Goal: Task Accomplishment & Management: Manage account settings

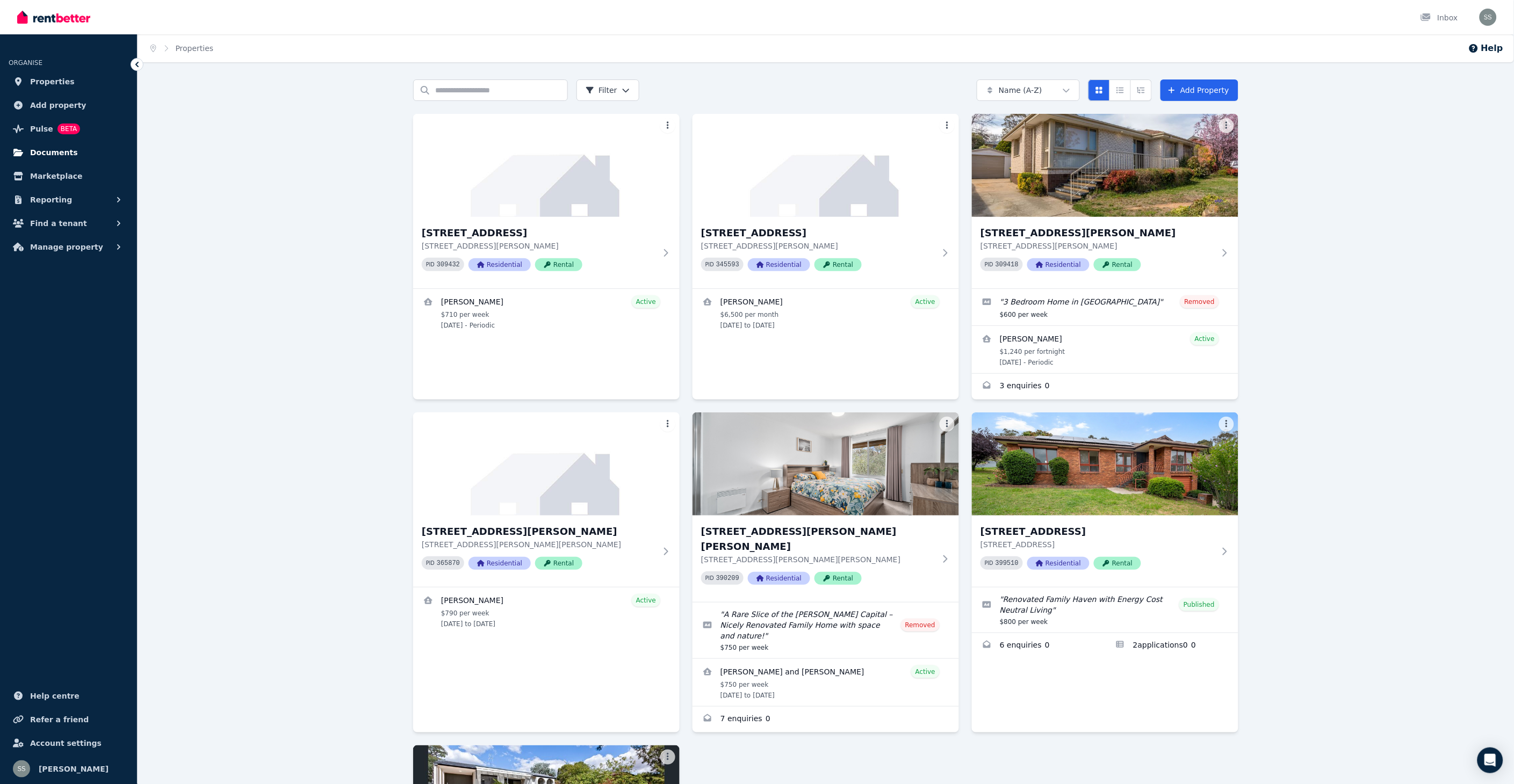
click at [51, 152] on span "Documents" at bounding box center [54, 152] width 48 height 13
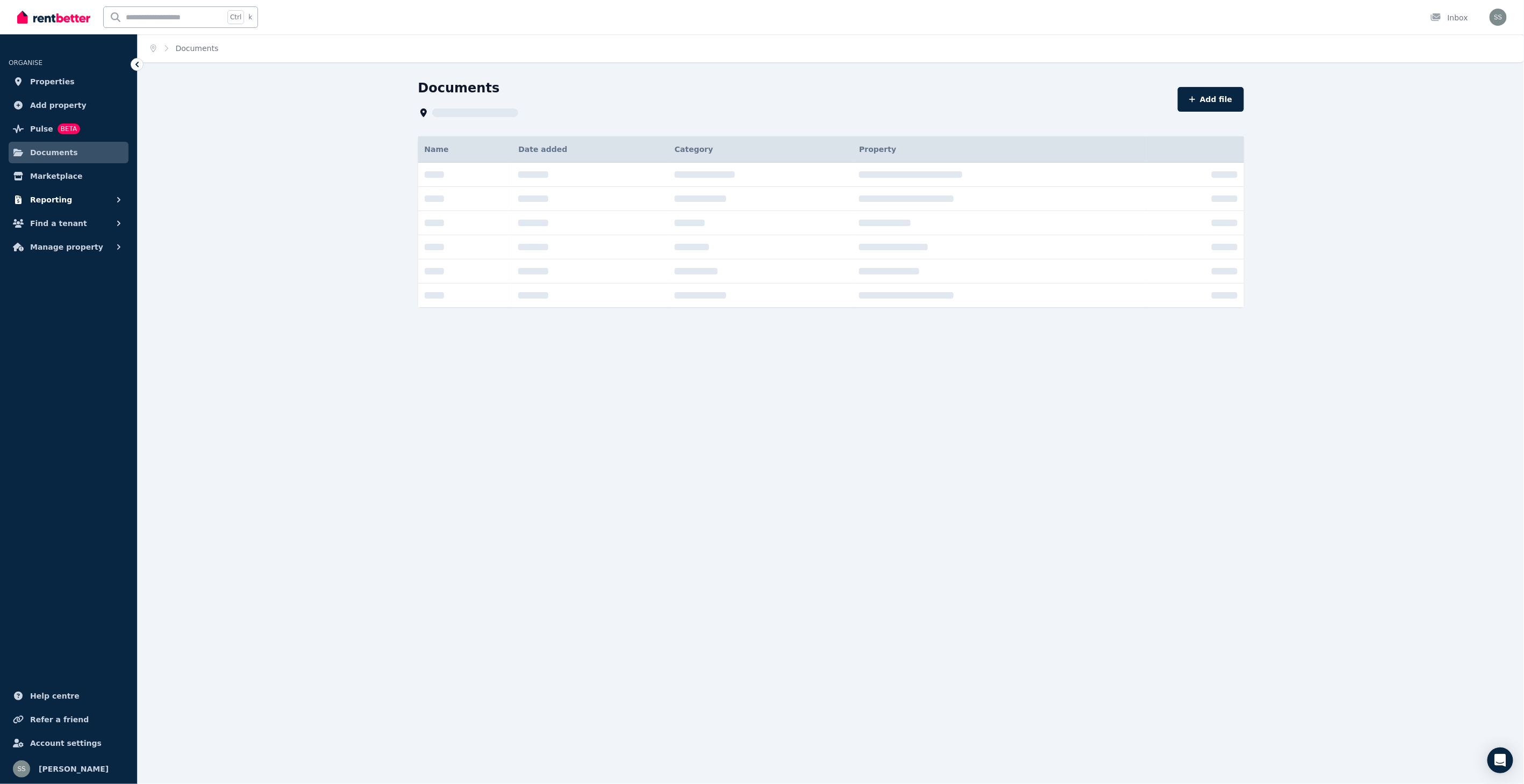
click at [54, 196] on span "Reporting" at bounding box center [52, 199] width 42 height 13
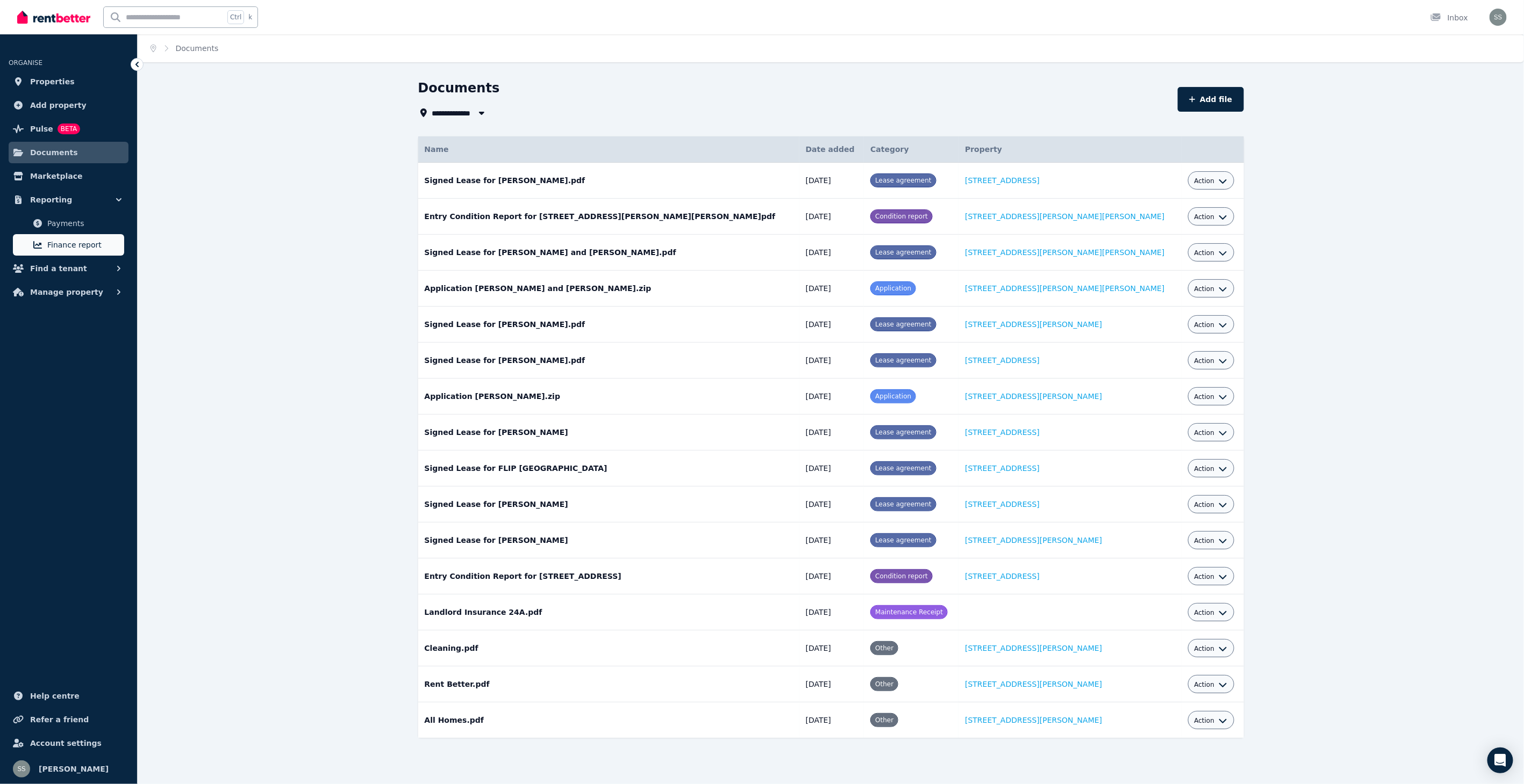
click at [70, 244] on span "Finance report" at bounding box center [84, 245] width 73 height 13
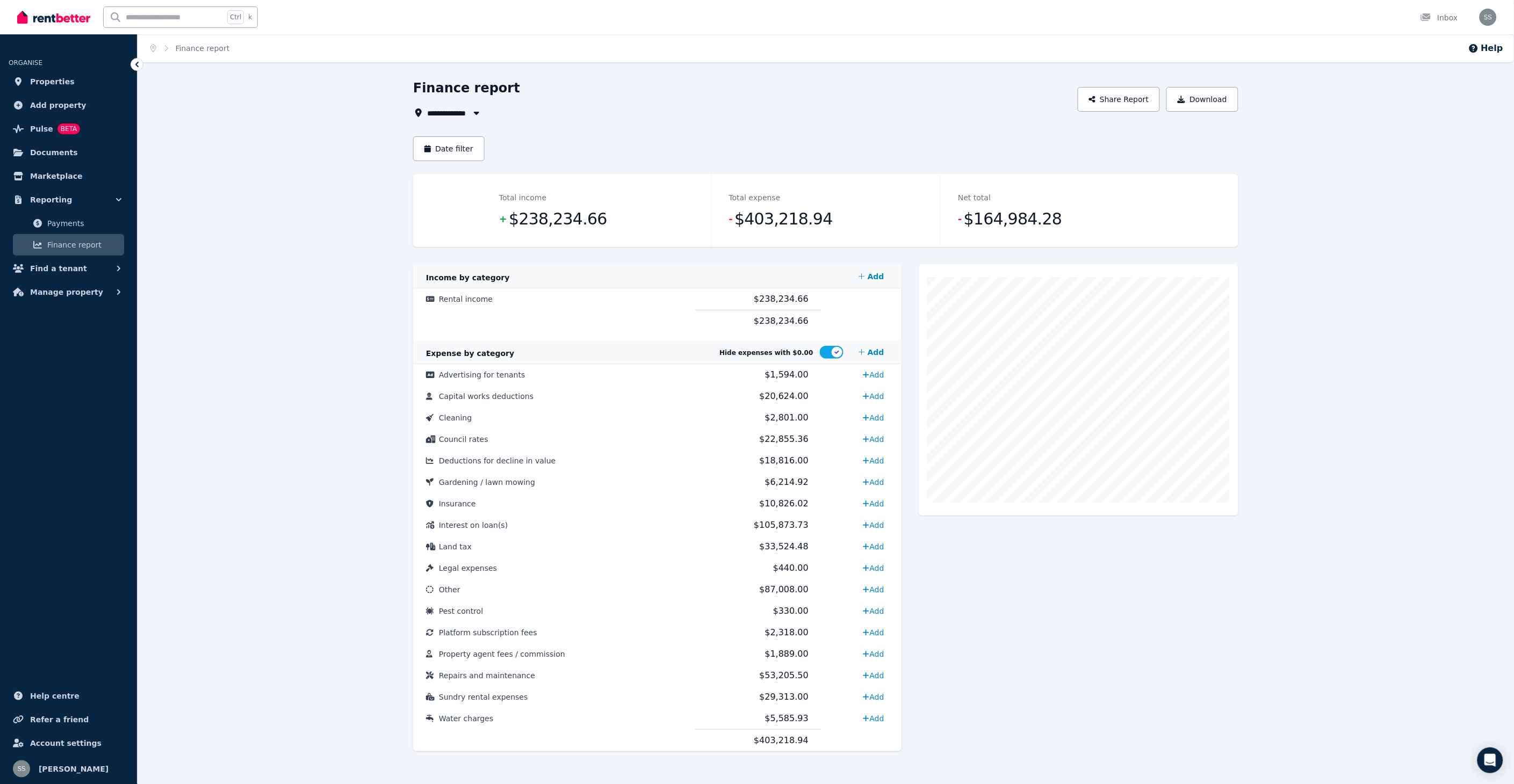
click at [475, 113] on icon "button" at bounding box center [477, 113] width 5 height 3
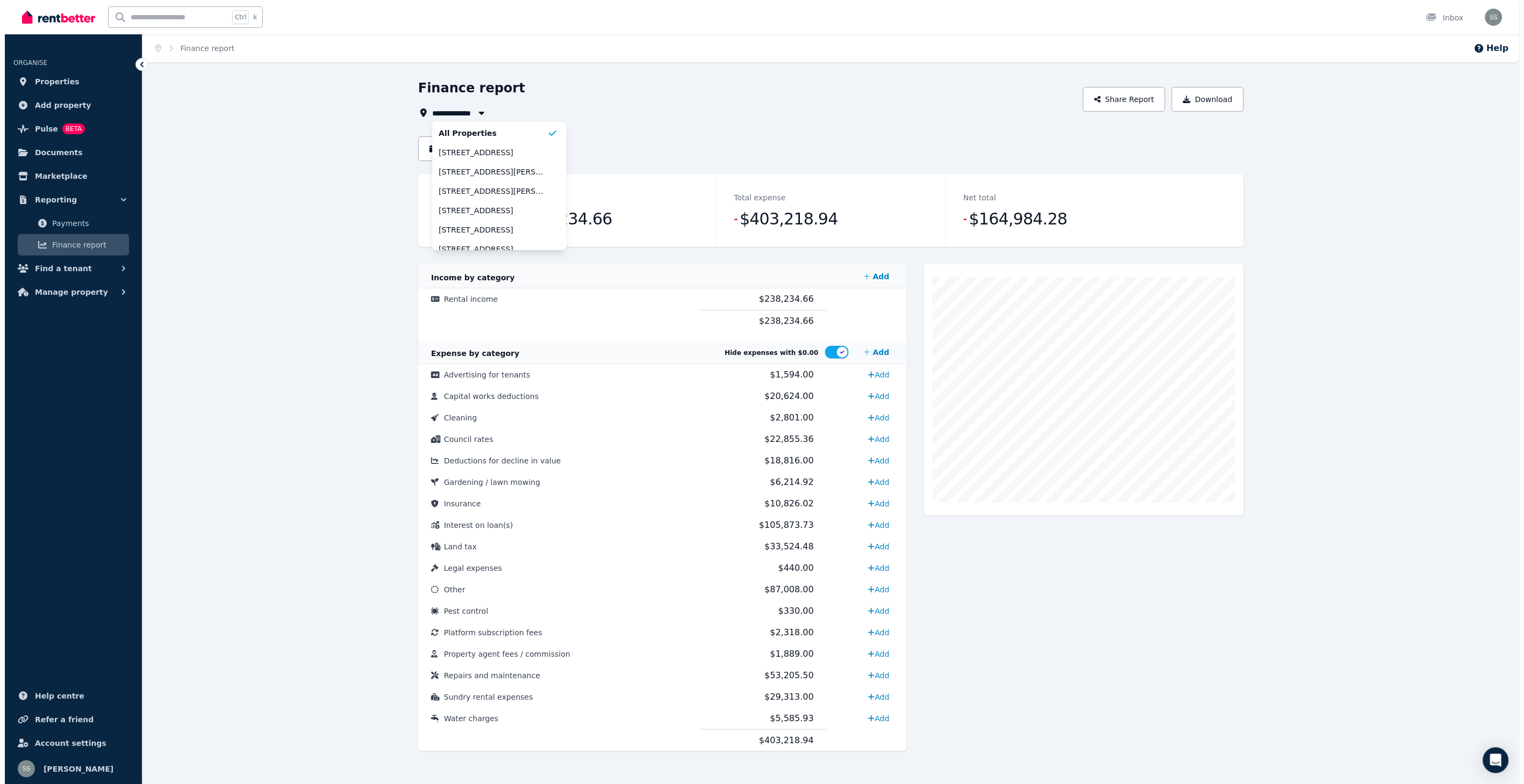
scroll to position [31, 0]
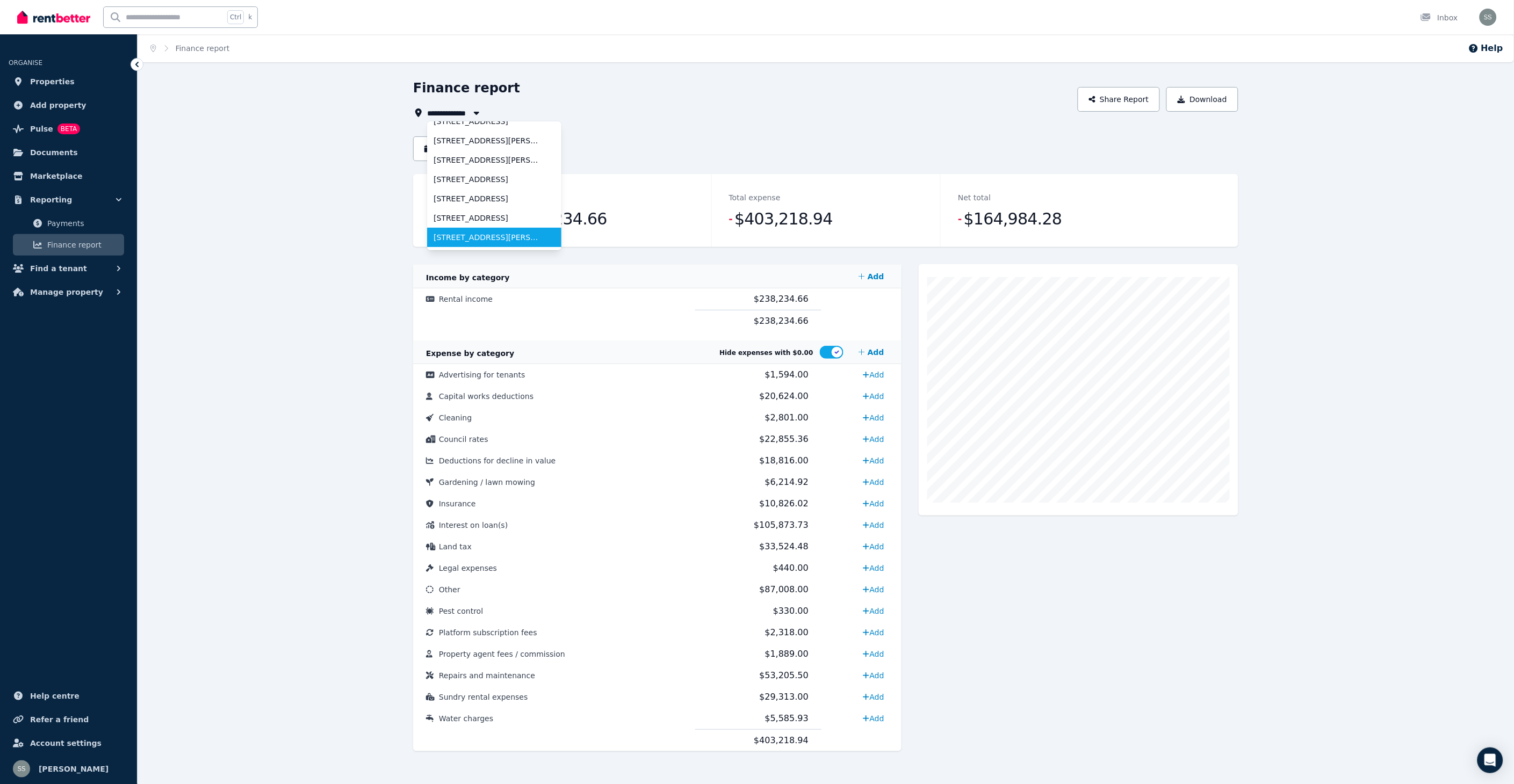
click at [504, 234] on span "[STREET_ADDRESS][PERSON_NAME]" at bounding box center [488, 237] width 109 height 11
type input "**********"
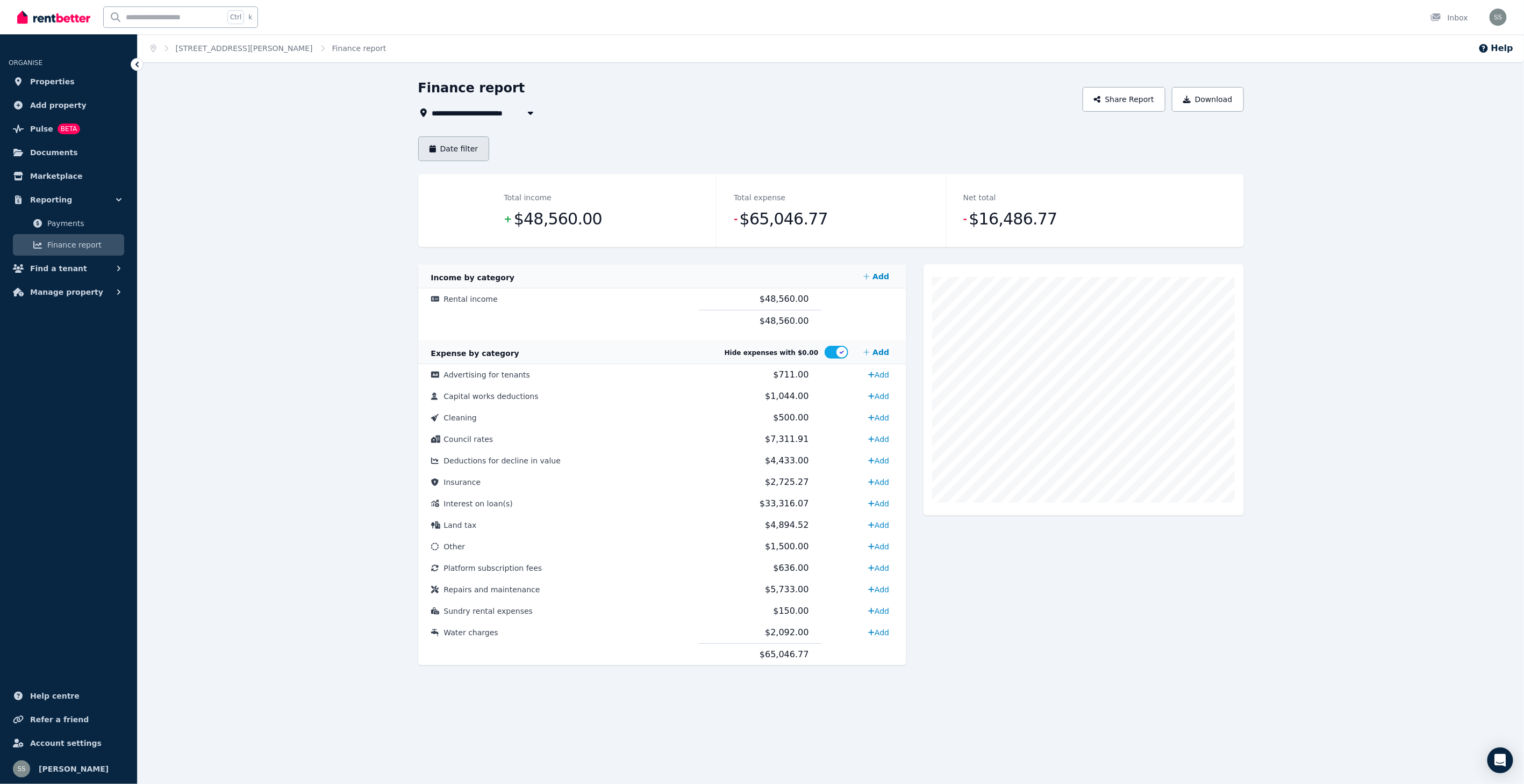
click at [458, 146] on button "Date filter" at bounding box center [453, 149] width 72 height 24
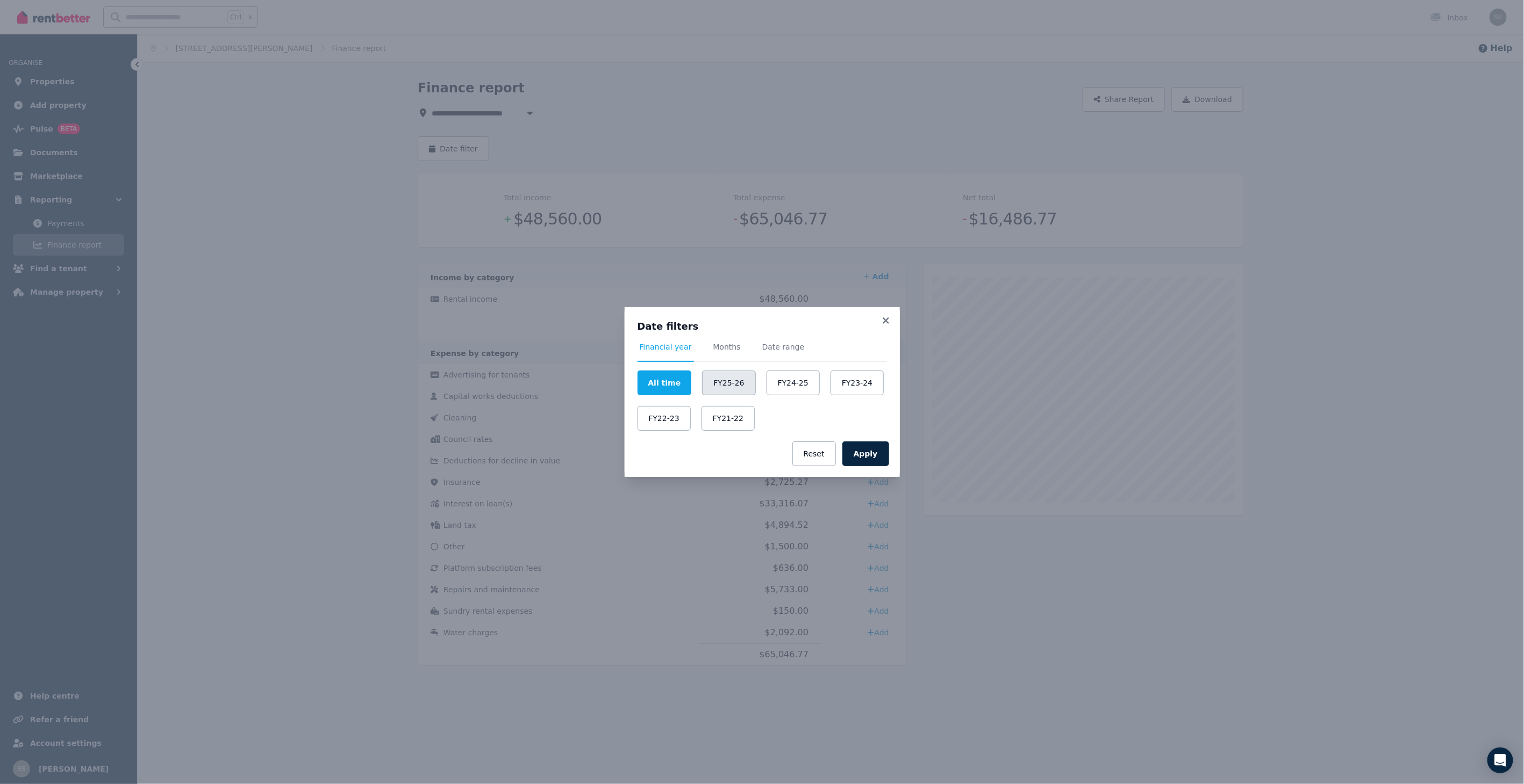
click at [729, 379] on button "FY25-26" at bounding box center [728, 382] width 53 height 24
click at [782, 379] on button "FY24-25" at bounding box center [792, 382] width 53 height 24
click at [872, 449] on button "Apply" at bounding box center [865, 453] width 46 height 24
